Goal: Information Seeking & Learning: Learn about a topic

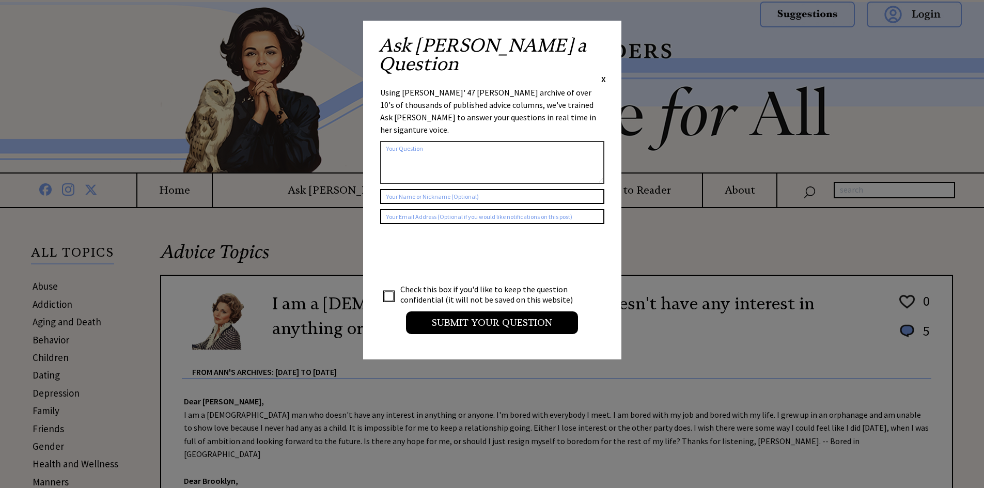
click at [607, 46] on div "Ask Ann a Question X Using Ann Landers' 47 vear archive of over 10's of thousan…" at bounding box center [492, 190] width 258 height 339
click at [603, 74] on span "X" at bounding box center [603, 79] width 5 height 10
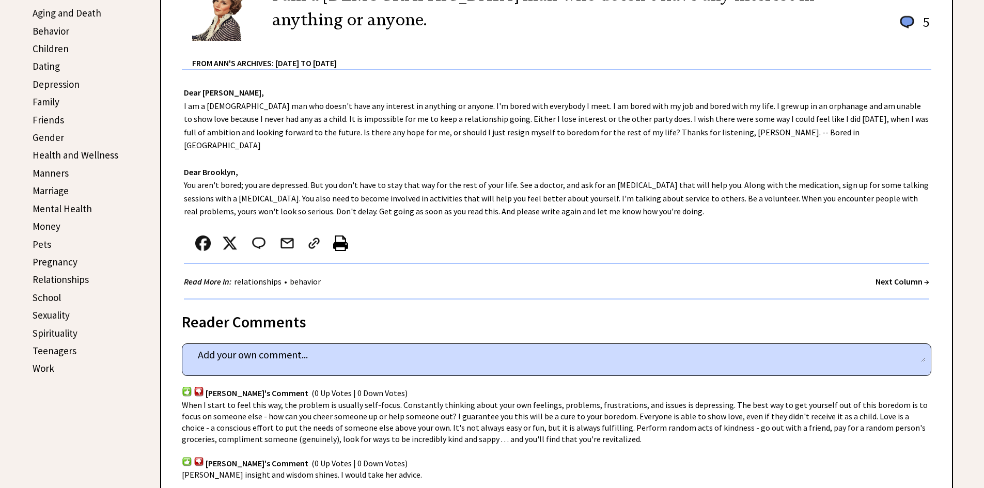
scroll to position [310, 0]
click at [81, 12] on link "Aging and Death" at bounding box center [67, 12] width 69 height 12
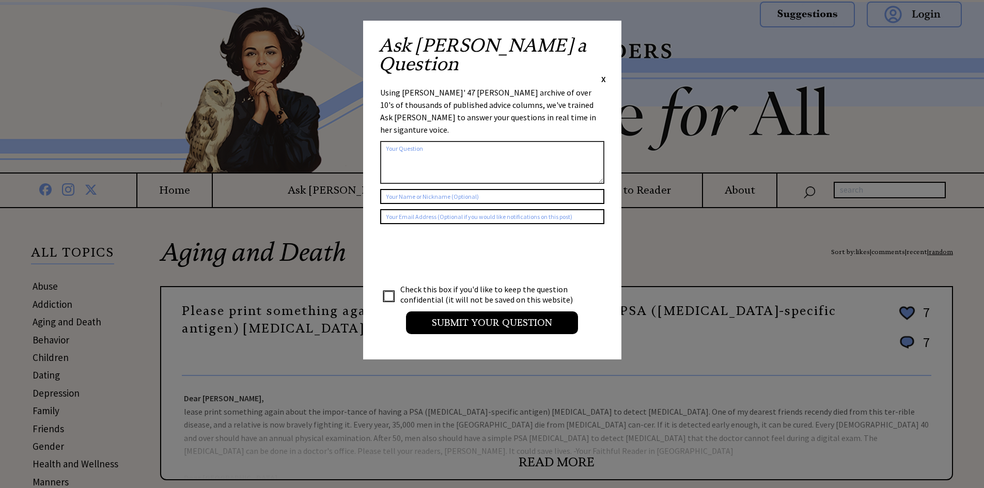
click at [603, 74] on span "X" at bounding box center [603, 79] width 5 height 10
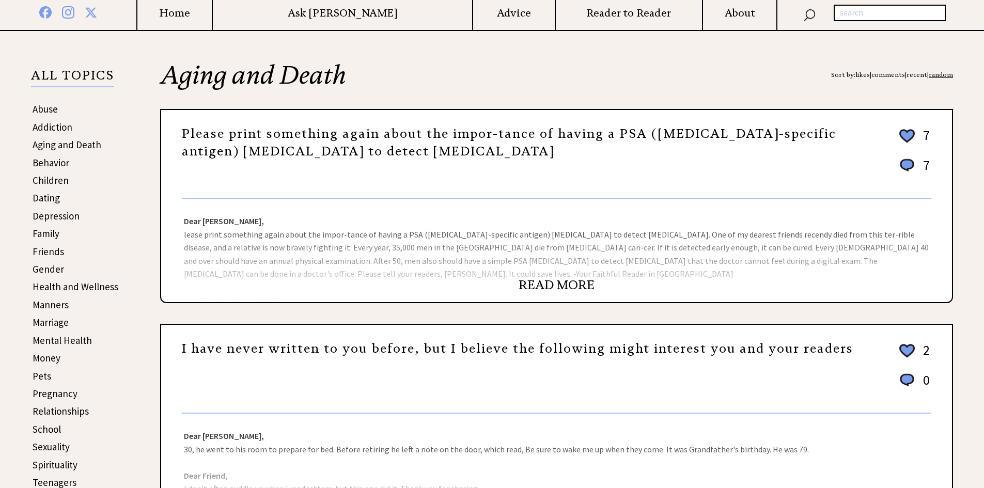
scroll to position [207, 0]
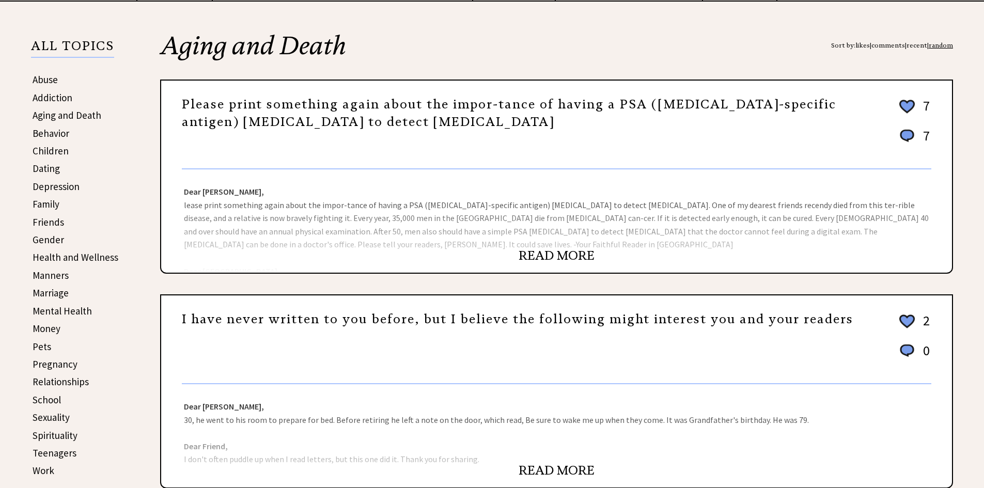
click at [224, 221] on div "Dear Ann Landers, lease print something again about the impor-tance of having a…" at bounding box center [556, 220] width 791 height 103
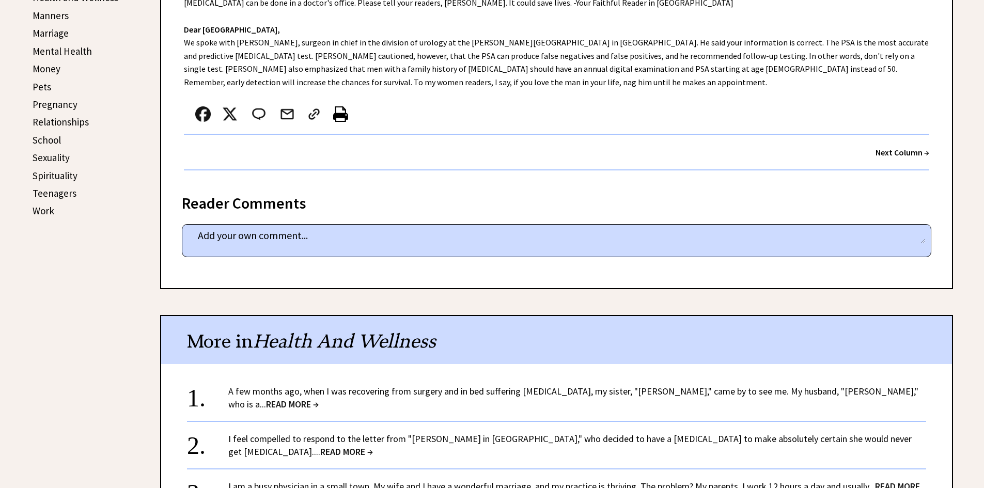
scroll to position [671, 0]
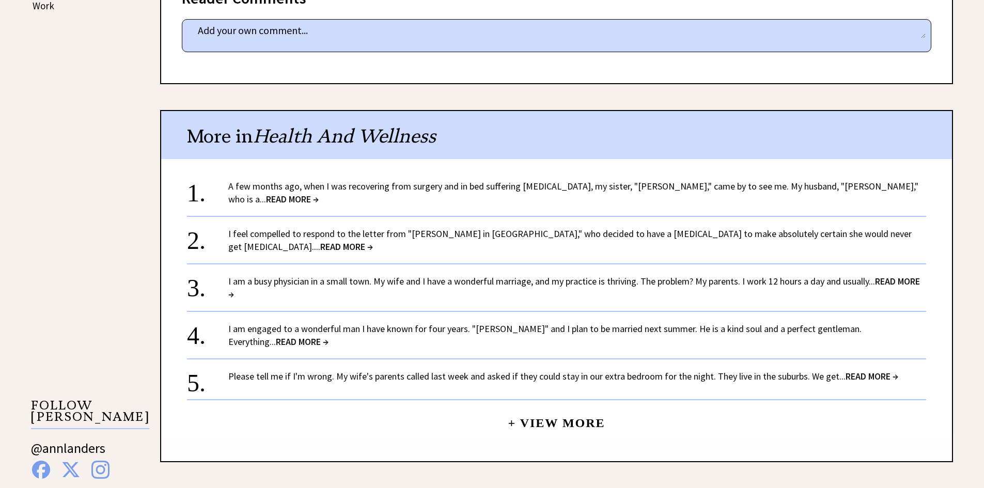
click at [277, 180] on div "A few months ago, when I was recovering from surgery and in bed suffering post-…" at bounding box center [577, 193] width 698 height 26
click at [304, 180] on link "A few months ago, when I was recovering from surgery and in bed suffering post-…" at bounding box center [573, 192] width 690 height 25
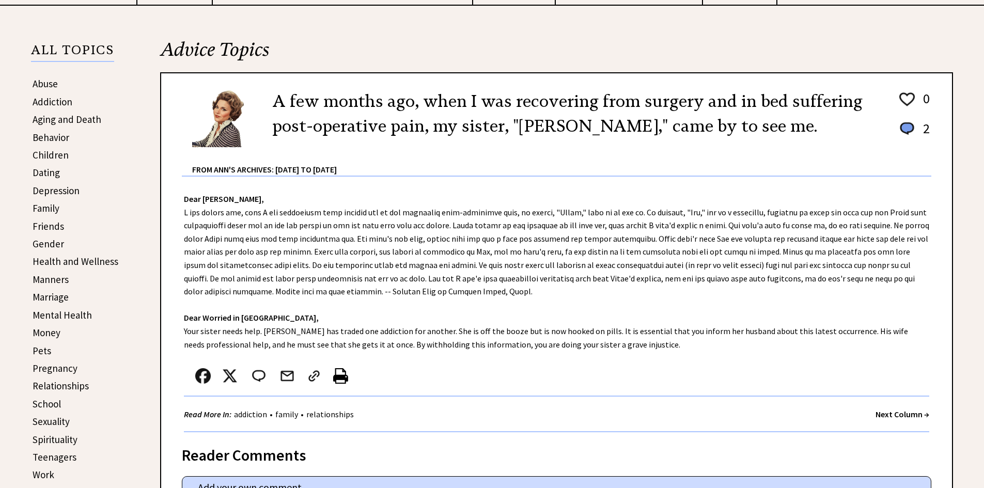
scroll to position [207, 0]
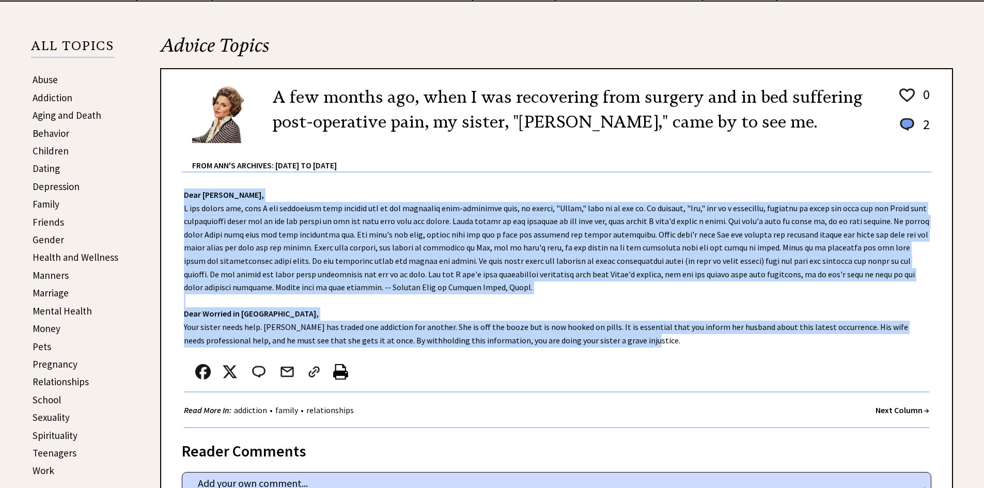
drag, startPoint x: 177, startPoint y: 188, endPoint x: 623, endPoint y: 347, distance: 474.1
click at [623, 347] on div "Dear [PERSON_NAME], Dear Worried in [GEOGRAPHIC_DATA], Your sister needs help. …" at bounding box center [556, 301] width 791 height 256
copy div "Dear [PERSON_NAME], A few months ago, when I was recovering from surgery and in…"
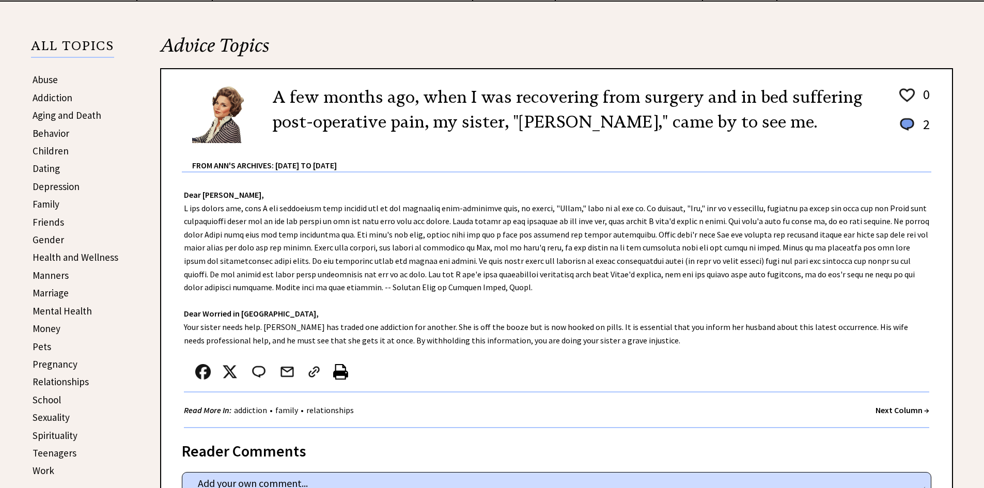
click at [723, 369] on div at bounding box center [545, 374] width 723 height 34
